Goal: Obtain resource: Obtain resource

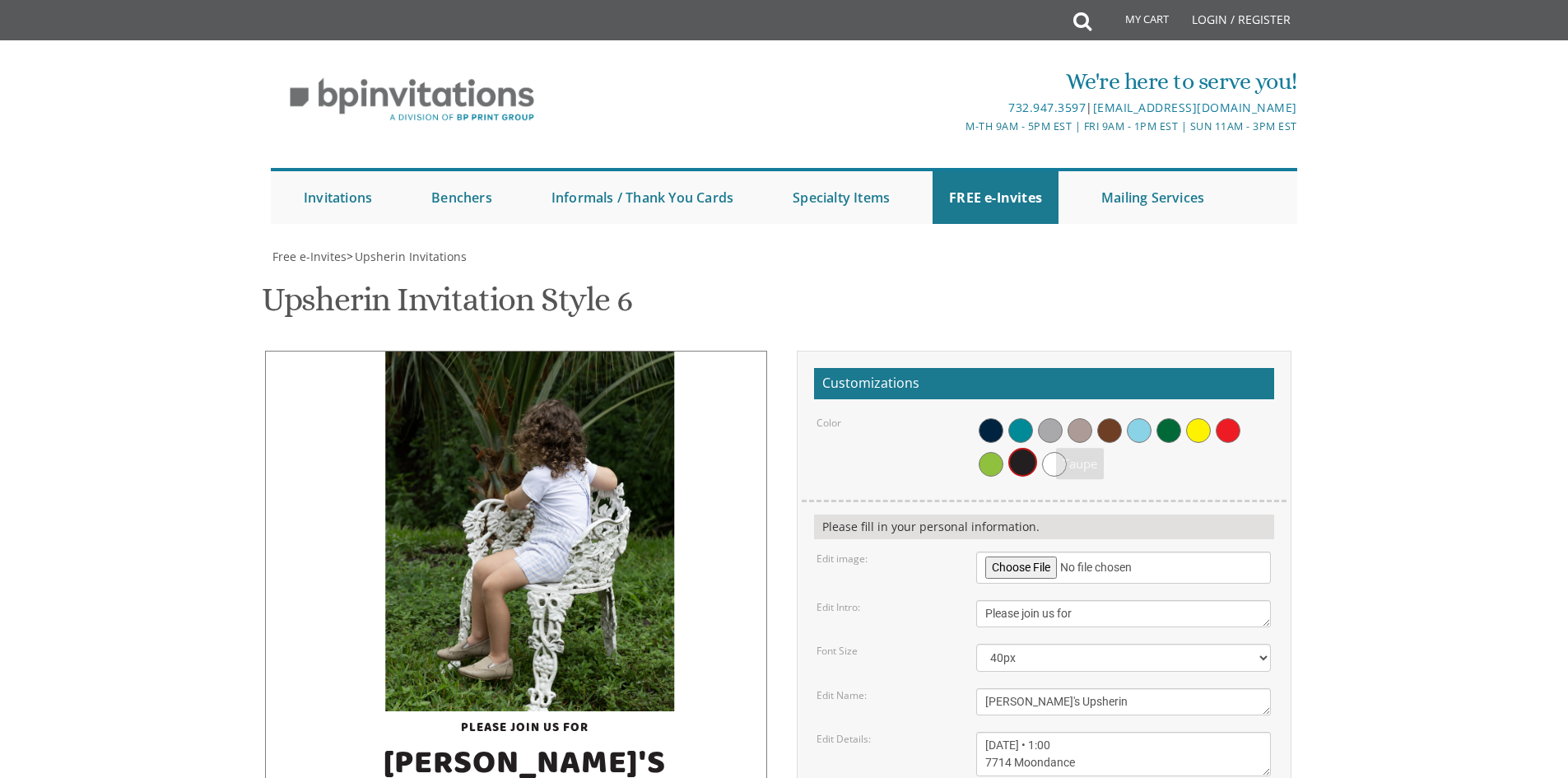
scroll to position [165, 0]
drag, startPoint x: 0, startPoint y: 0, endPoint x: 954, endPoint y: 167, distance: 968.5
click at [954, 269] on div "Upsherin Invitation Style 6 SKU: upsherin6" at bounding box center [784, 301] width 1046 height 65
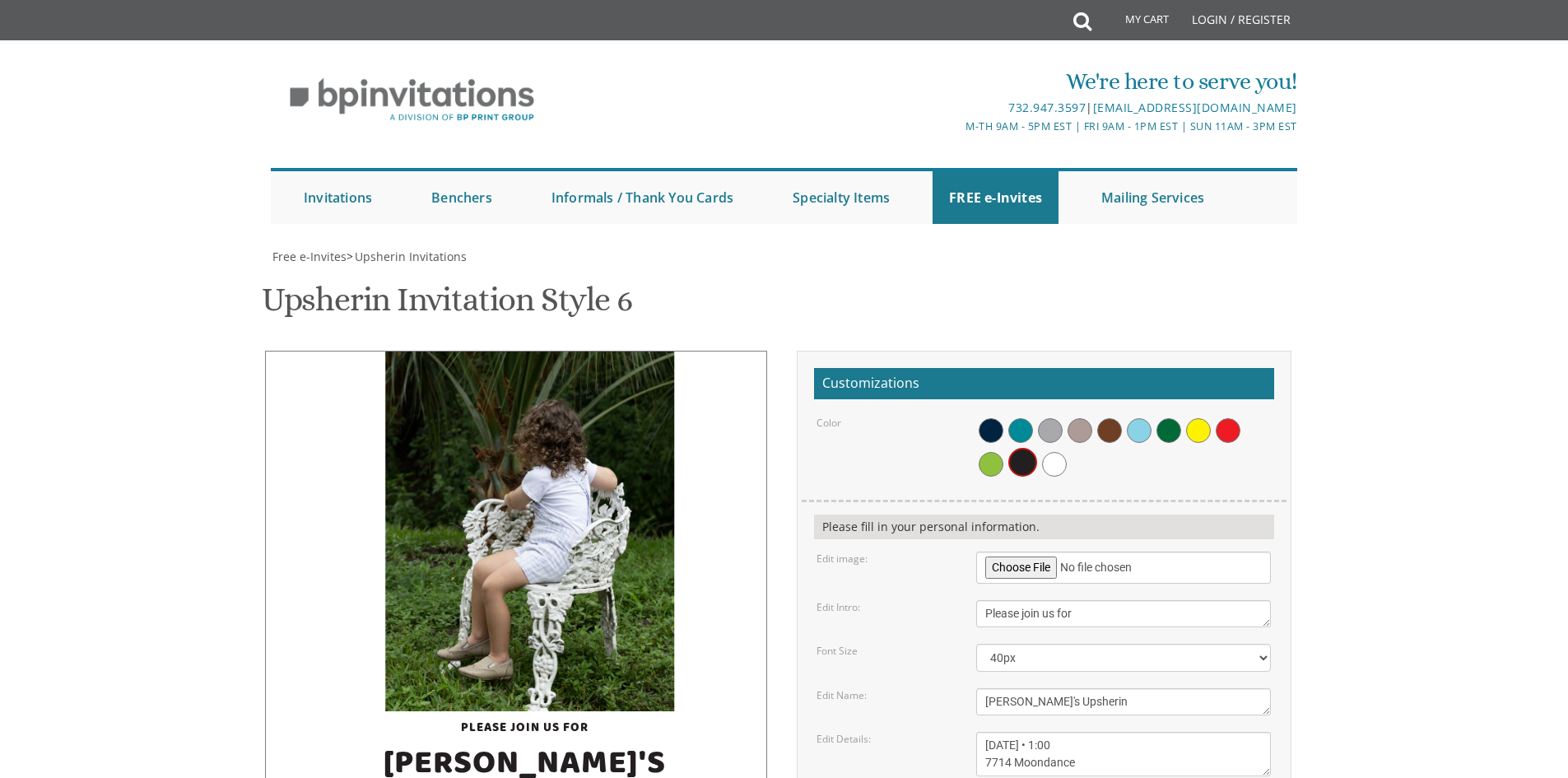
click at [329, 249] on span "Free e-Invites" at bounding box center [309, 256] width 74 height 15
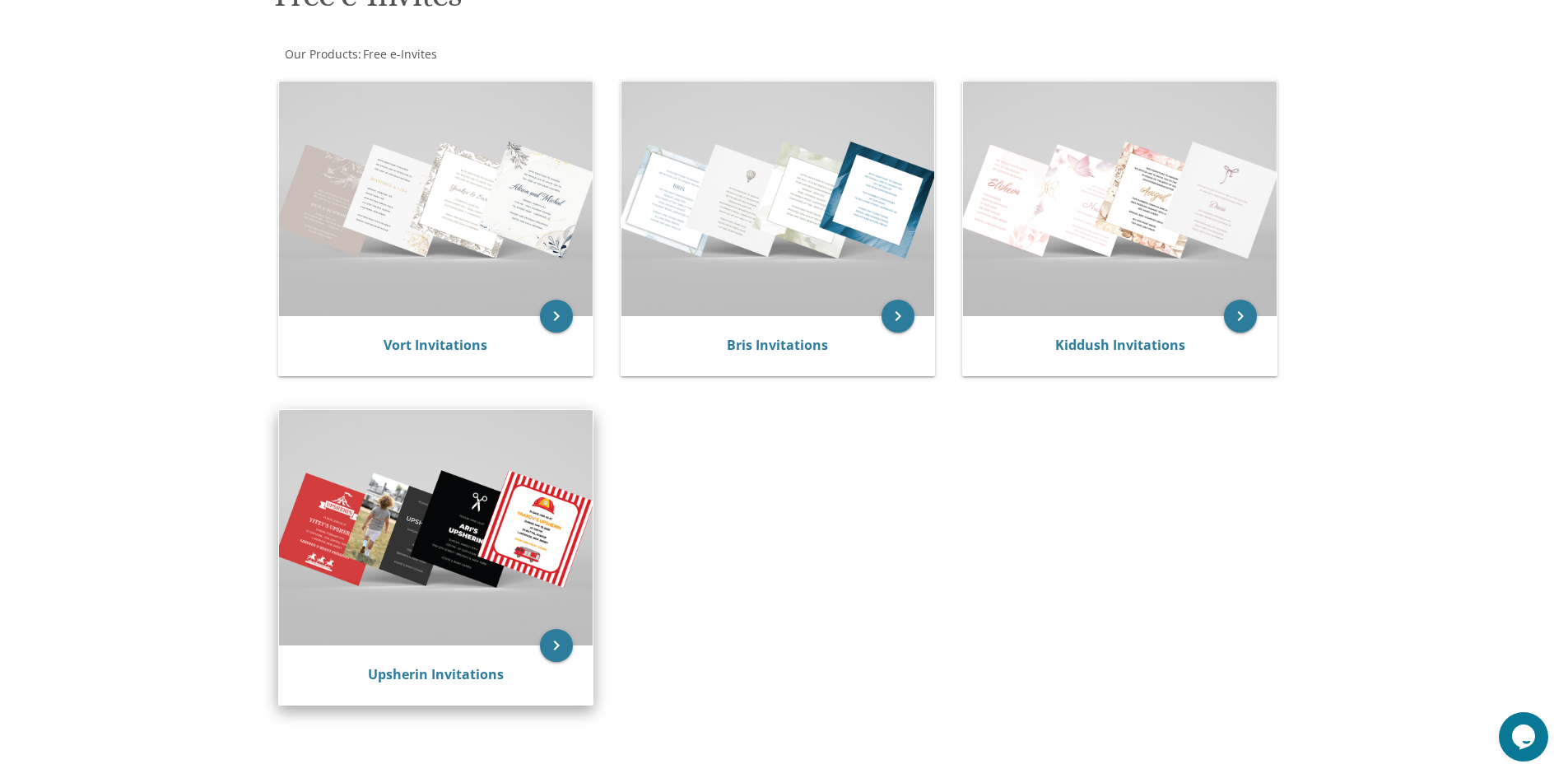
scroll to position [494, 0]
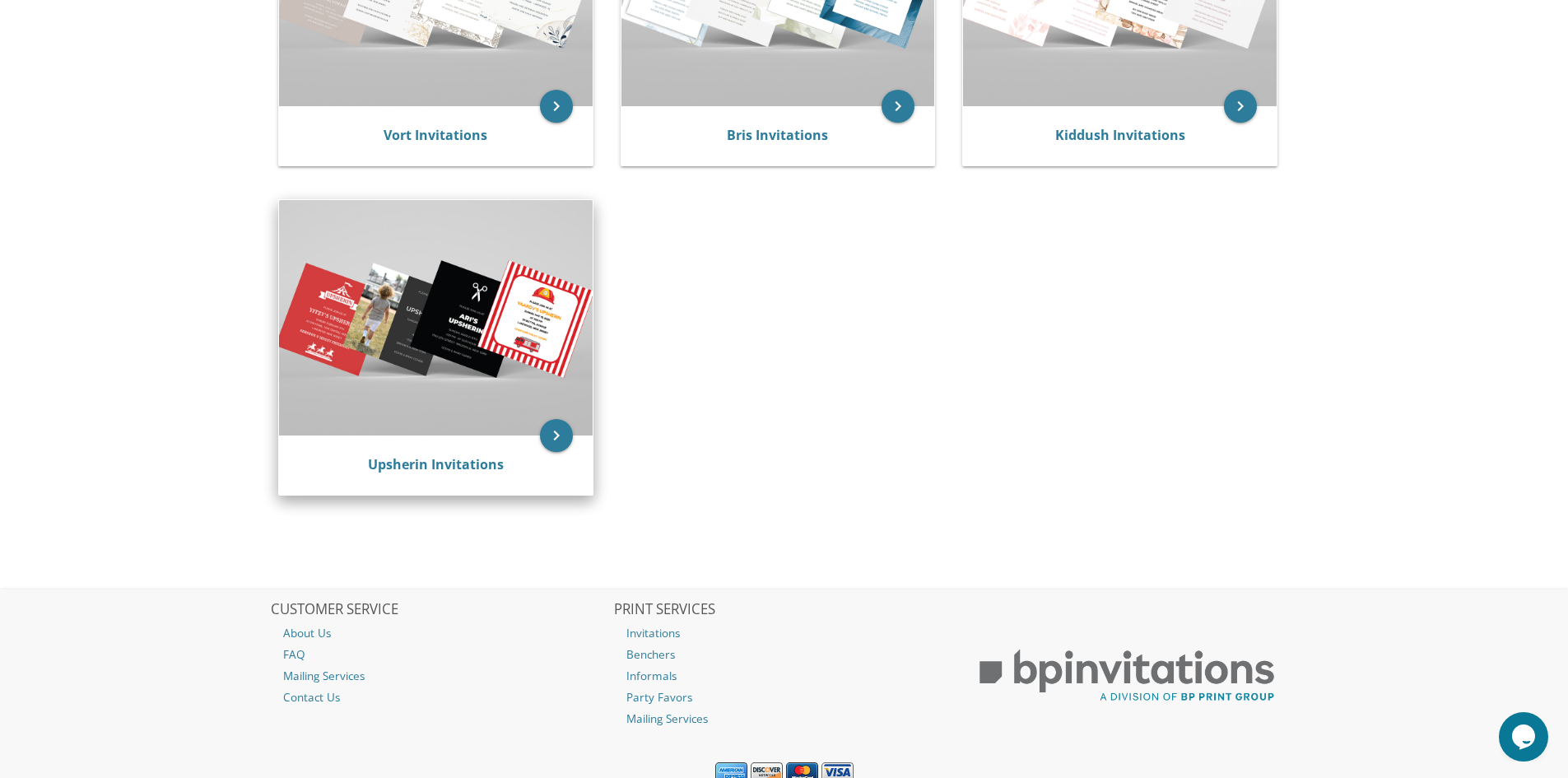
click at [454, 375] on img at bounding box center [436, 318] width 313 height 235
click at [472, 335] on img at bounding box center [436, 318] width 313 height 235
click at [554, 423] on icon "keyboard_arrow_right" at bounding box center [557, 435] width 33 height 33
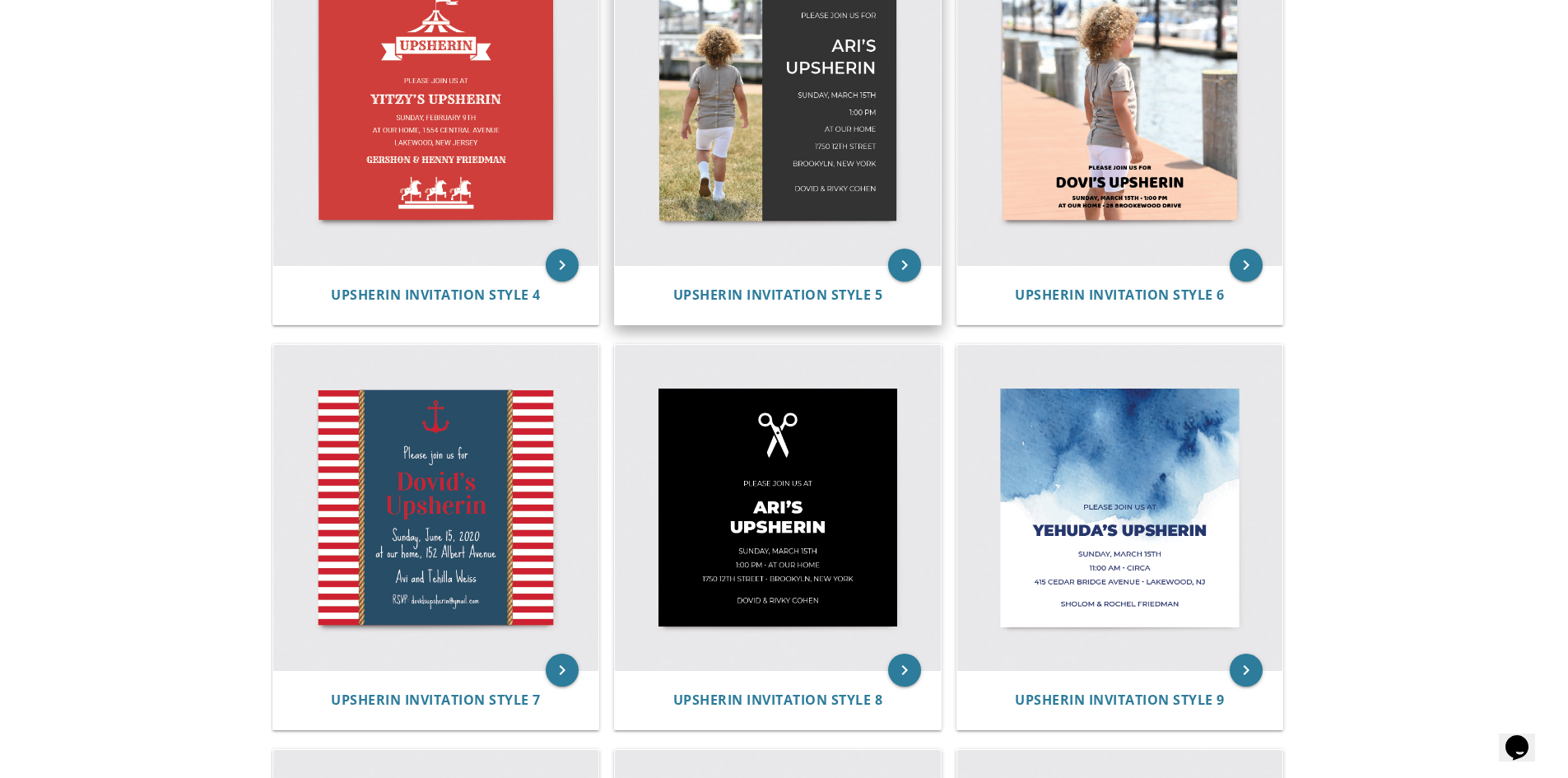
click at [768, 110] on img at bounding box center [778, 103] width 326 height 326
click at [897, 262] on icon "keyboard_arrow_right" at bounding box center [905, 265] width 33 height 33
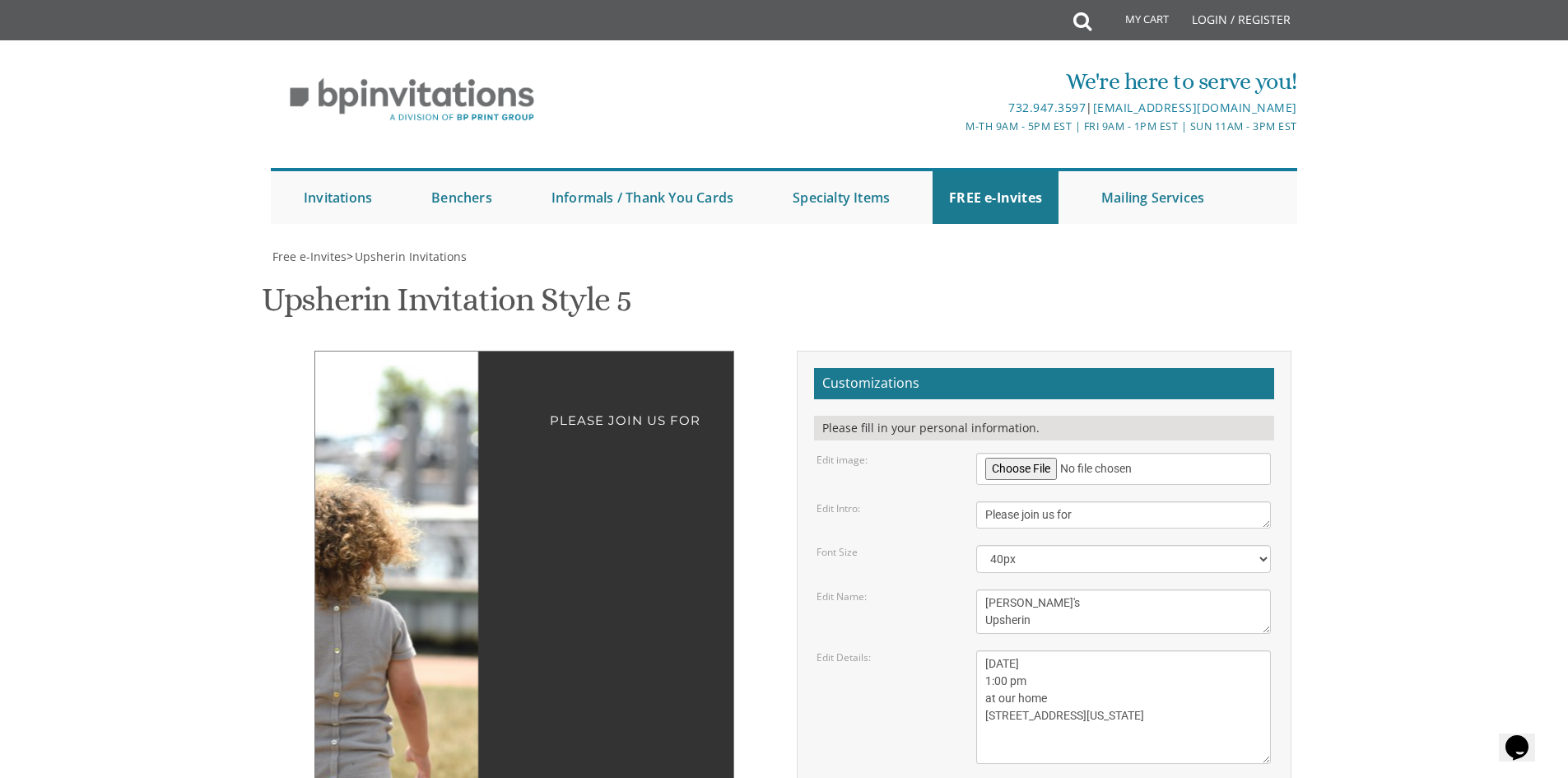
scroll to position [247, 0]
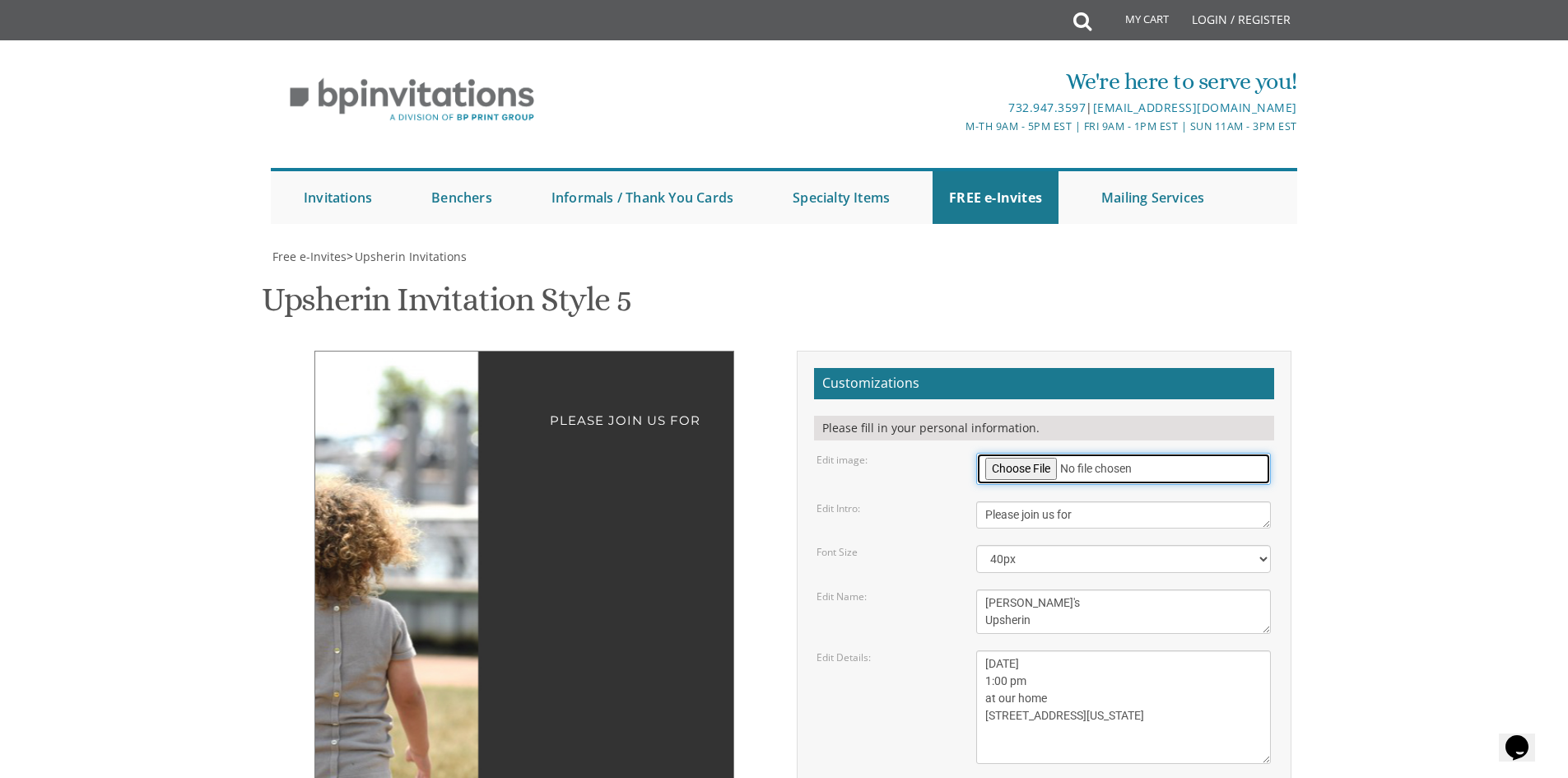
click at [1035, 453] on input "file" at bounding box center [1124, 468] width 295 height 32
type input "C:\fakepath\Brody (6).jpeg"
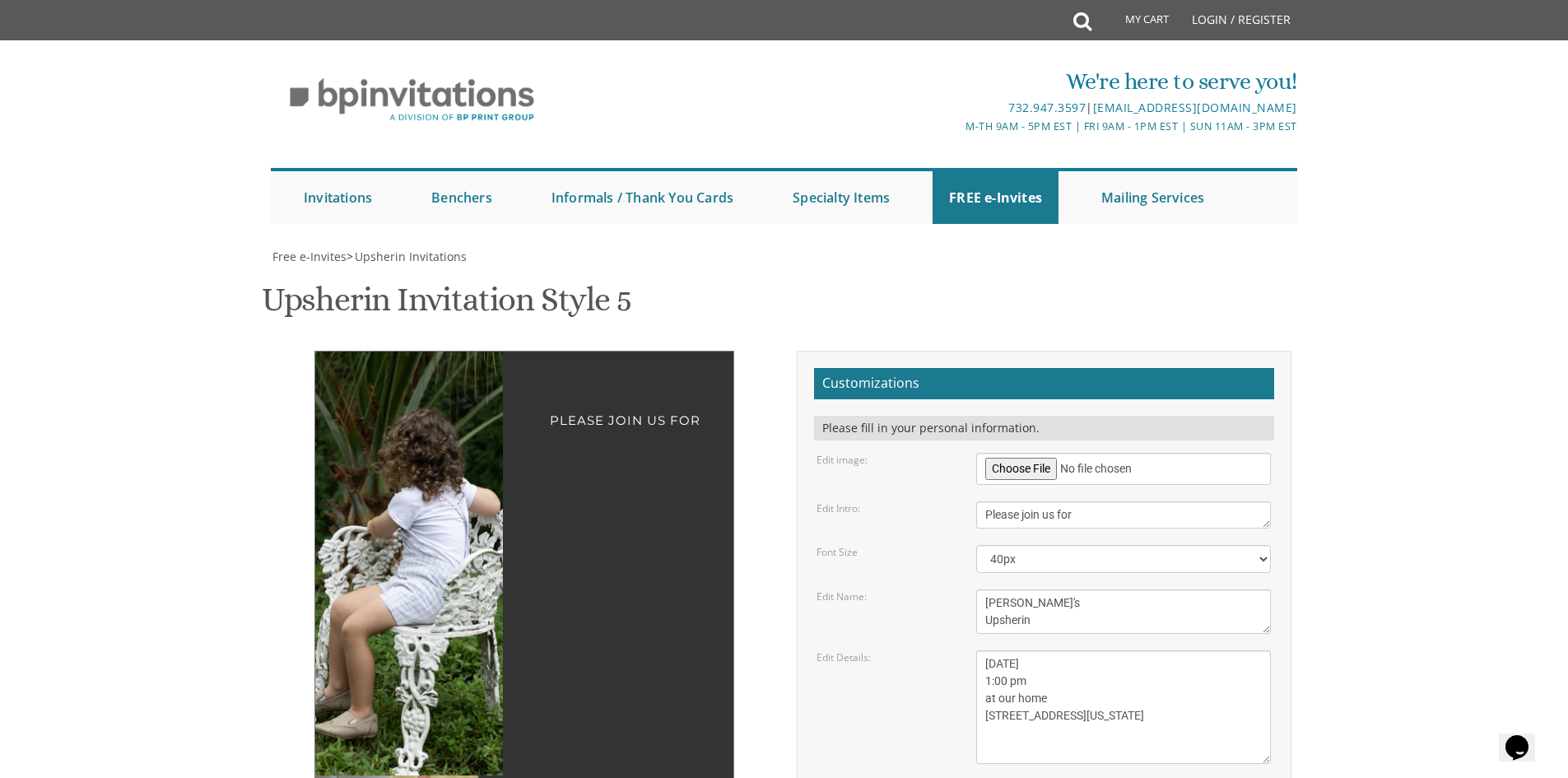
drag, startPoint x: 431, startPoint y: 256, endPoint x: 343, endPoint y: 260, distance: 88.1
click at [343, 352] on img at bounding box center [397, 563] width 339 height 424
click at [998, 589] on textarea "[PERSON_NAME]'s Upsherin" at bounding box center [1124, 611] width 295 height 45
type textarea "[PERSON_NAME]'s Upsherin"
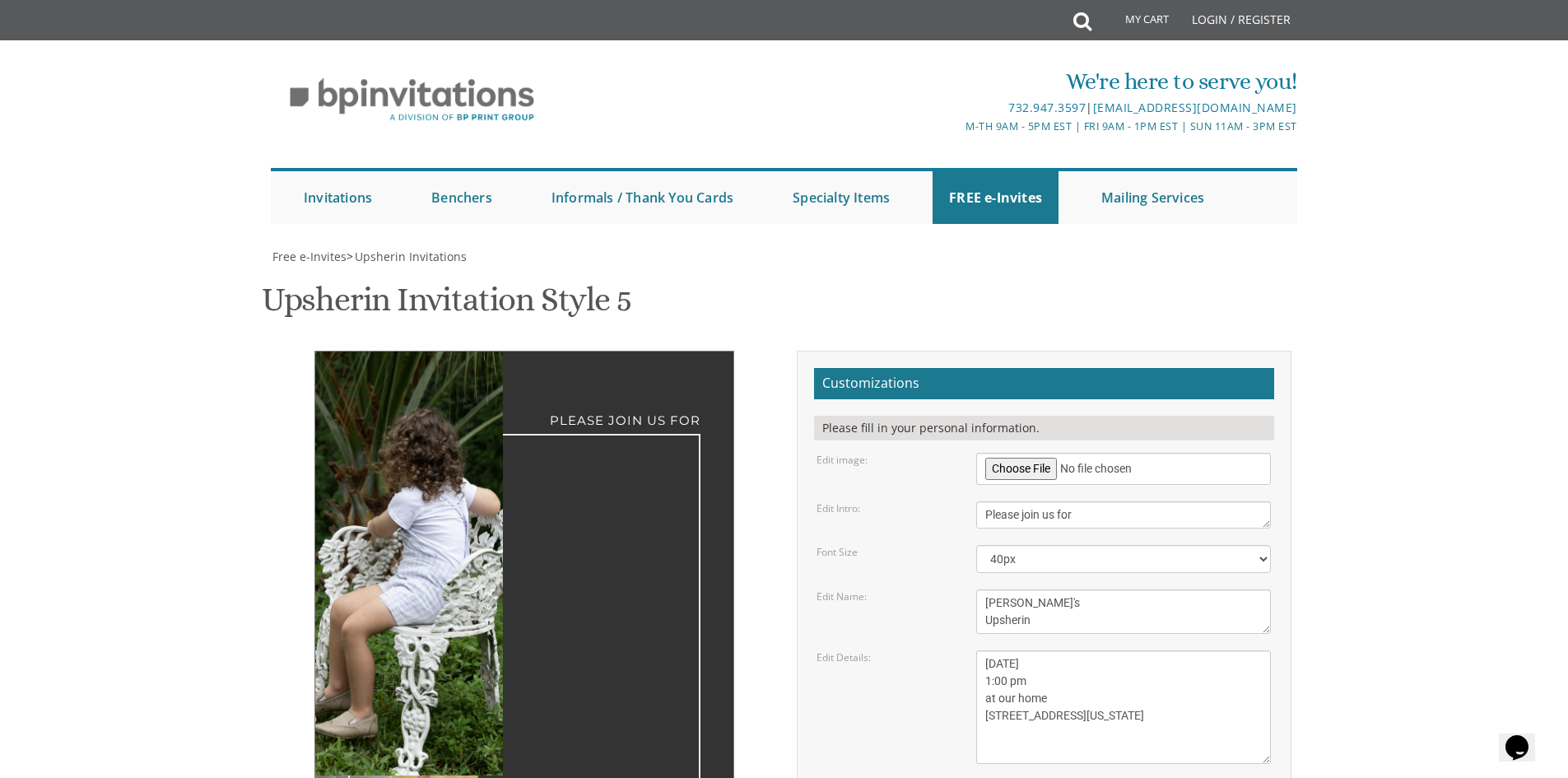
click at [1103, 650] on textarea "[DATE] 1:00 pm at our home [STREET_ADDRESS][US_STATE]" at bounding box center [1124, 707] width 295 height 114
drag, startPoint x: 1092, startPoint y: 484, endPoint x: 983, endPoint y: 457, distance: 112.3
click at [983, 650] on textarea "[DATE] 1:00 pm at our home [STREET_ADDRESS][US_STATE]" at bounding box center [1124, 707] width 295 height 114
type textarea "[DATE] 1:00 pm 7714 Moondance"
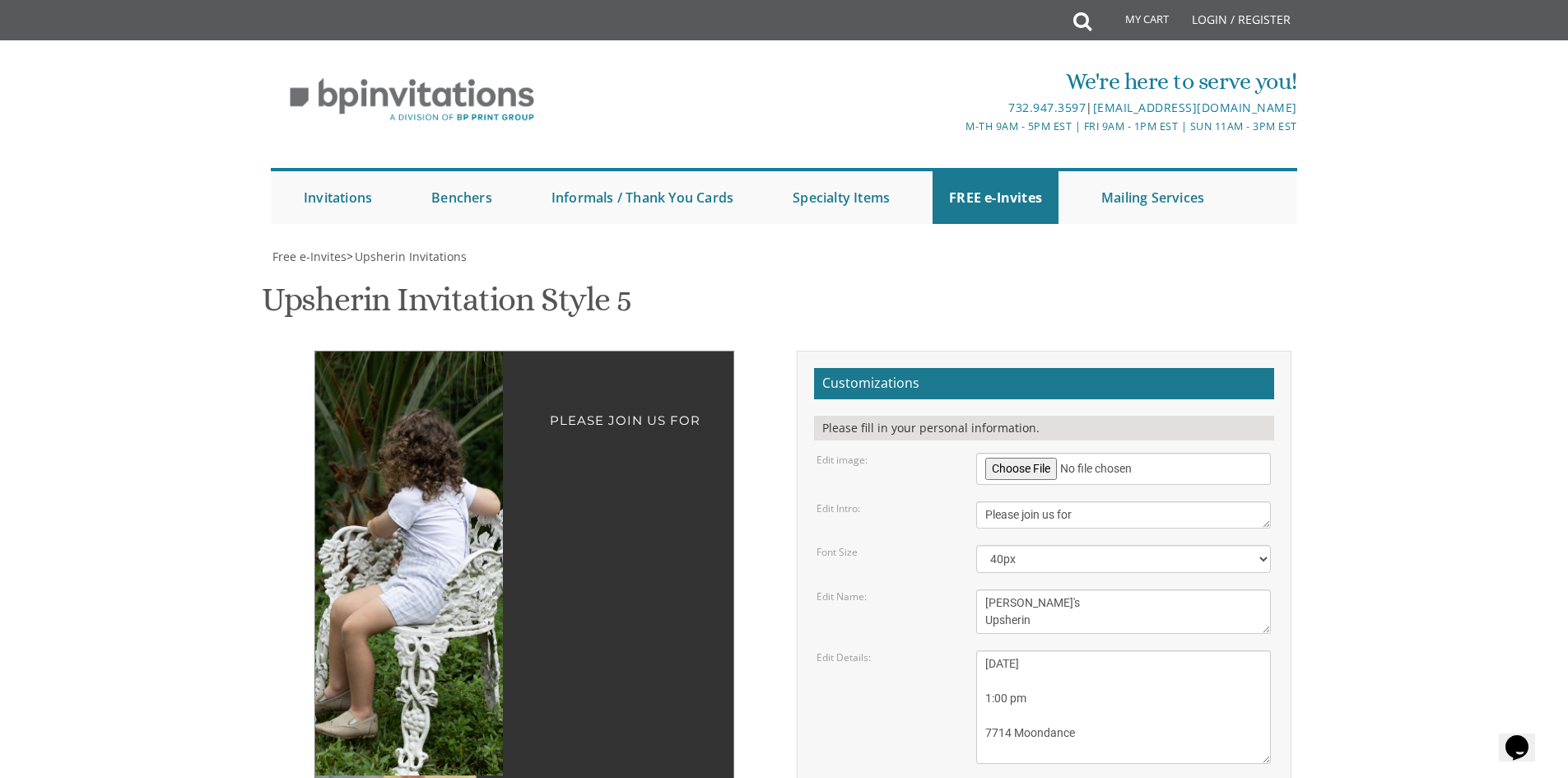
type textarea "D"
type textarea "[PERSON_NAME] and [PERSON_NAME]"
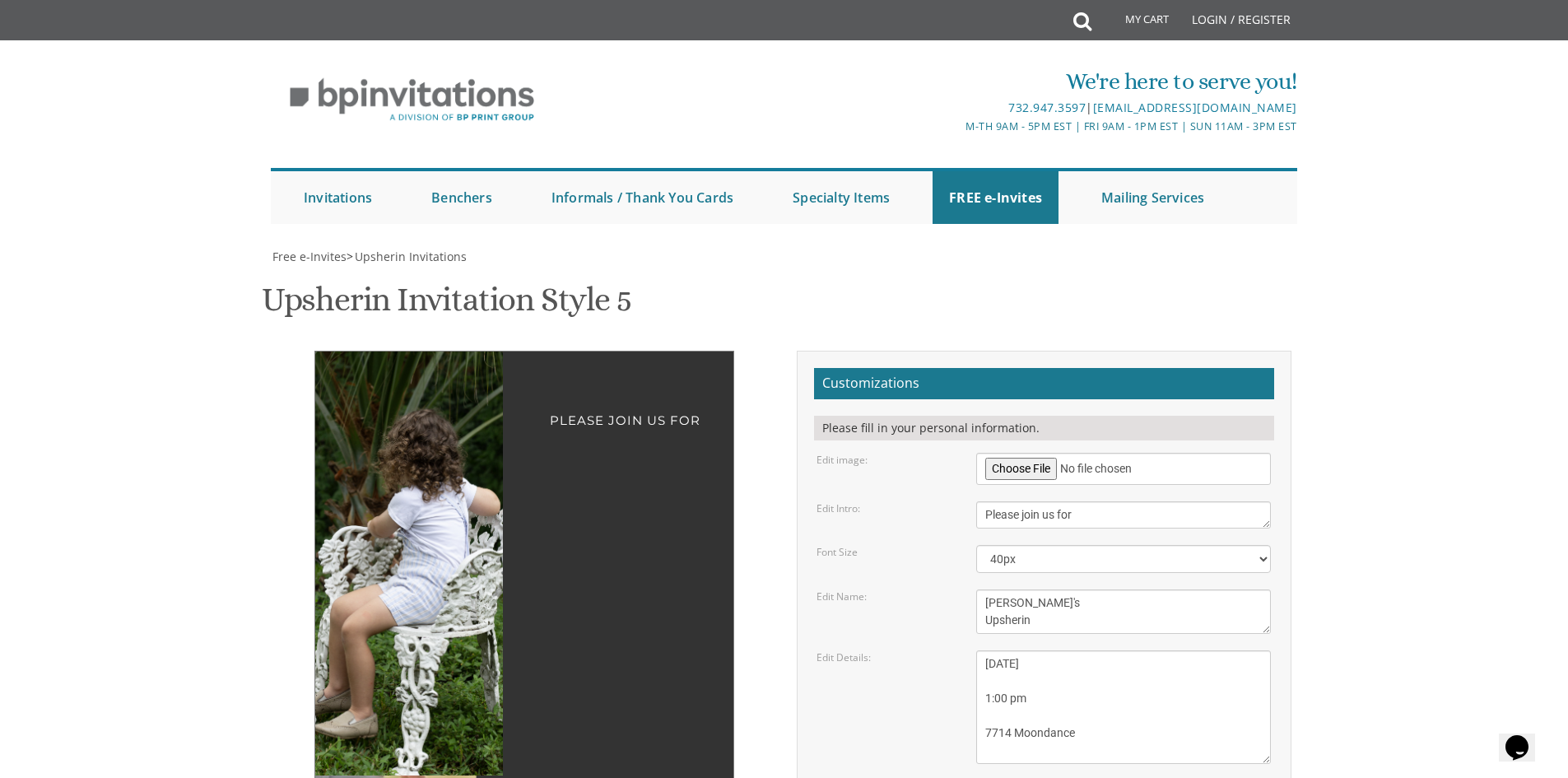
click at [910, 650] on div "Edit Details: [DATE] 1:00 pm at our home [STREET_ADDRESS][US_STATE]" at bounding box center [1044, 707] width 479 height 114
click at [984, 650] on textarea "[DATE] 1:00 pm at our home [STREET_ADDRESS][US_STATE]" at bounding box center [1124, 707] width 295 height 114
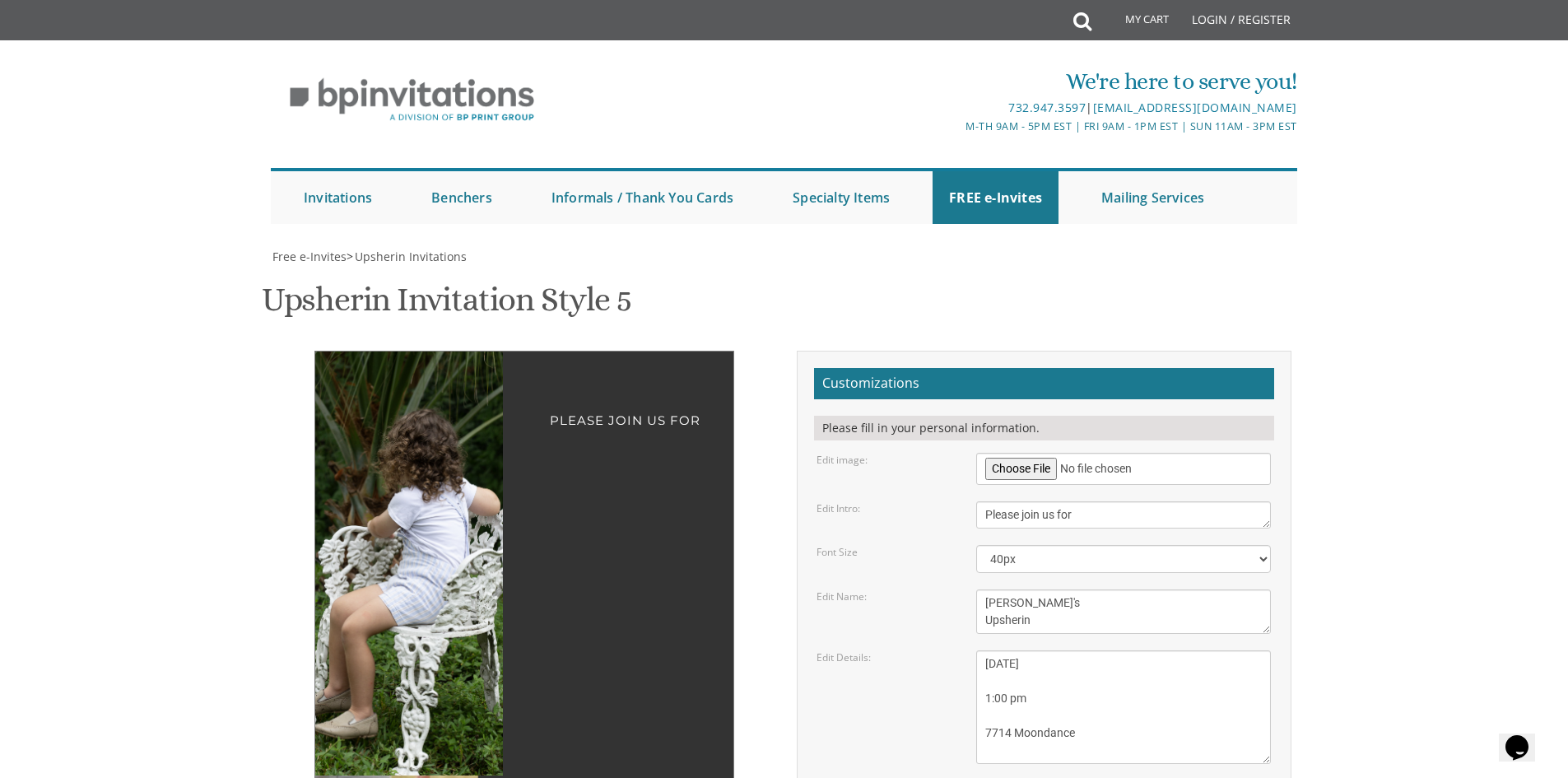
click at [986, 650] on textarea "[DATE] 1:00 pm at our home [STREET_ADDRESS][US_STATE]" at bounding box center [1124, 707] width 295 height 114
click at [1062, 650] on textarea "[DATE] 1:00 pm at our home [STREET_ADDRESS][US_STATE]" at bounding box center [1124, 707] width 295 height 114
type textarea "[DATE] 1:00 pm 7714 Moondance"
click at [851, 650] on div "Edit Details: [DATE] 1:00 pm at our home [STREET_ADDRESS][US_STATE]" at bounding box center [1044, 707] width 479 height 114
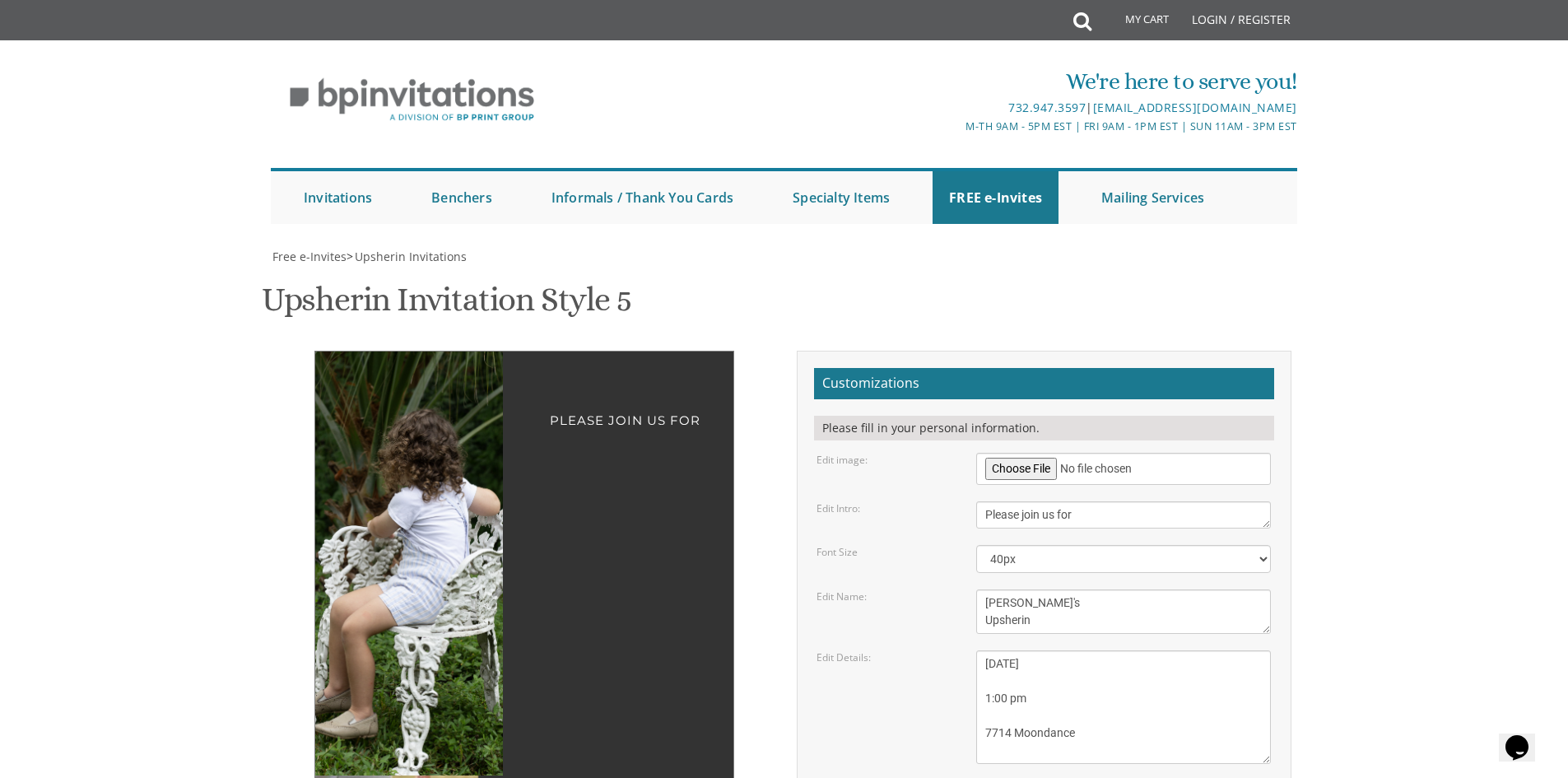
type input "[EMAIL_ADDRESS][DOMAIN_NAME]"
